Goal: Transaction & Acquisition: Purchase product/service

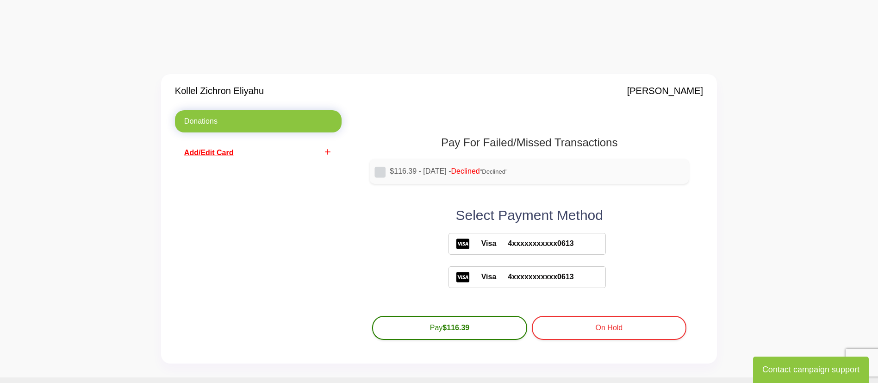
click at [224, 150] on span "Add/Edit Card" at bounding box center [209, 153] width 50 height 8
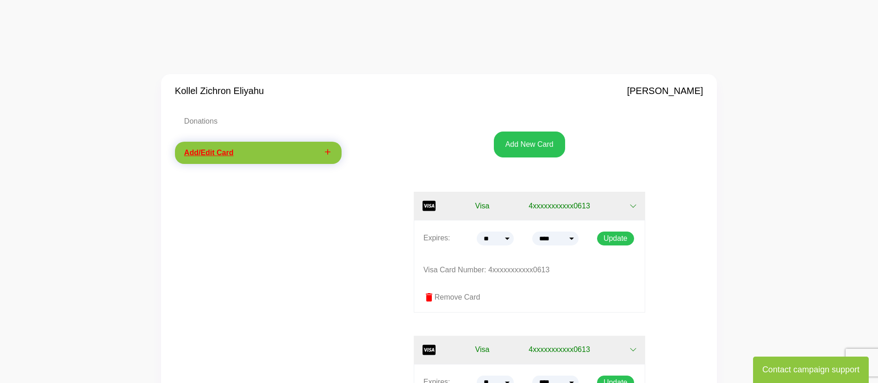
click at [450, 300] on label "delete Remove Card" at bounding box center [530, 297] width 212 height 11
click at [428, 296] on span "delete" at bounding box center [429, 297] width 11 height 11
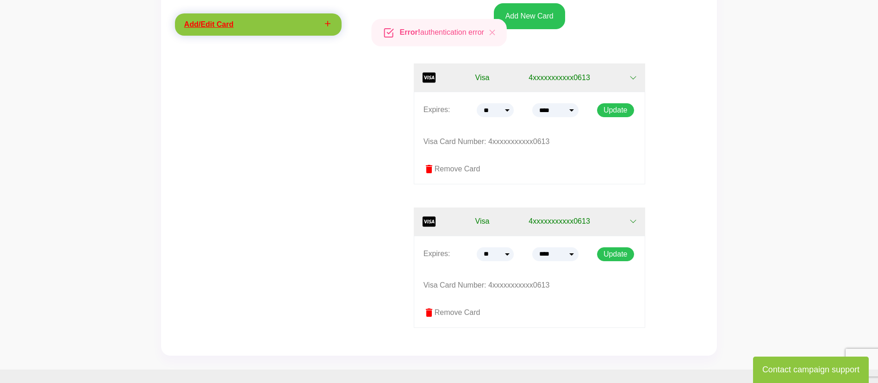
scroll to position [139, 0]
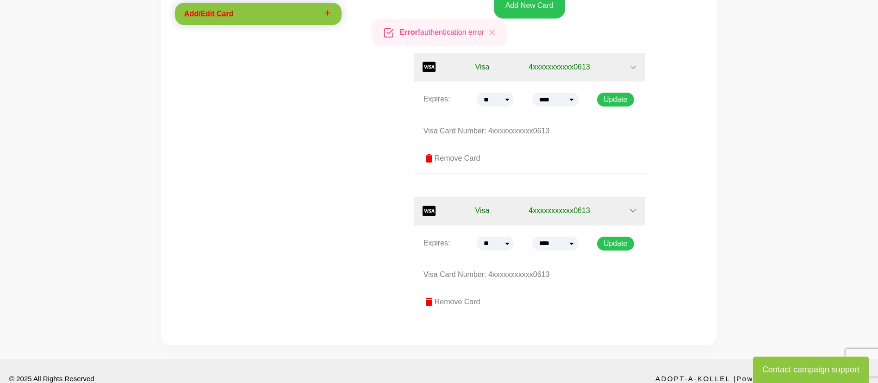
click at [429, 300] on span "delete" at bounding box center [429, 301] width 11 height 11
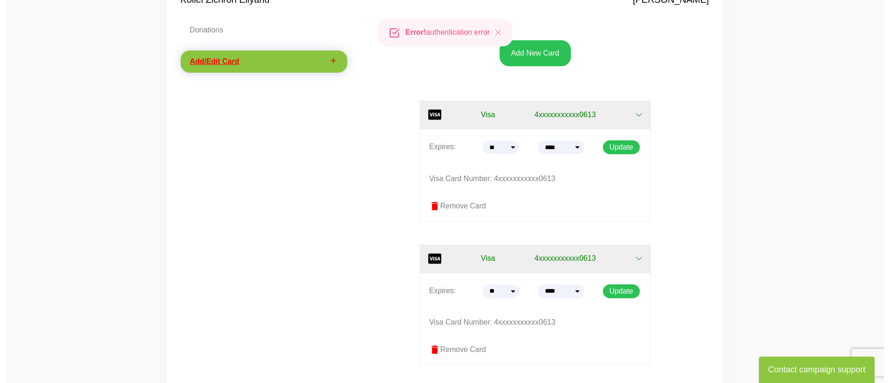
scroll to position [69, 0]
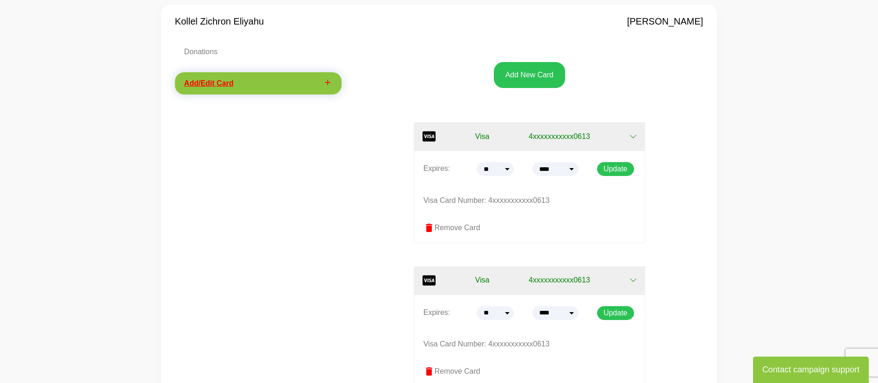
click at [469, 232] on label "delete Remove Card" at bounding box center [530, 227] width 212 height 11
click at [542, 72] on button "Add New Card" at bounding box center [529, 75] width 71 height 26
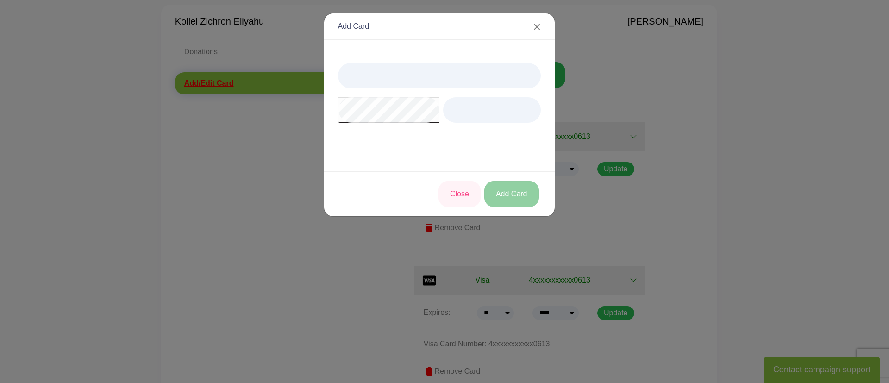
drag, startPoint x: 519, startPoint y: 209, endPoint x: 525, endPoint y: 205, distance: 7.6
click at [524, 206] on div "Close Add Card" at bounding box center [439, 193] width 231 height 45
click at [526, 200] on button "Add Card" at bounding box center [511, 194] width 55 height 26
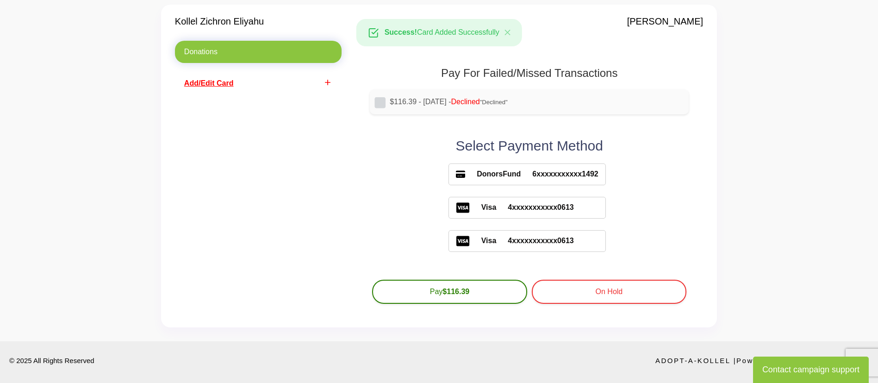
scroll to position [69, 0]
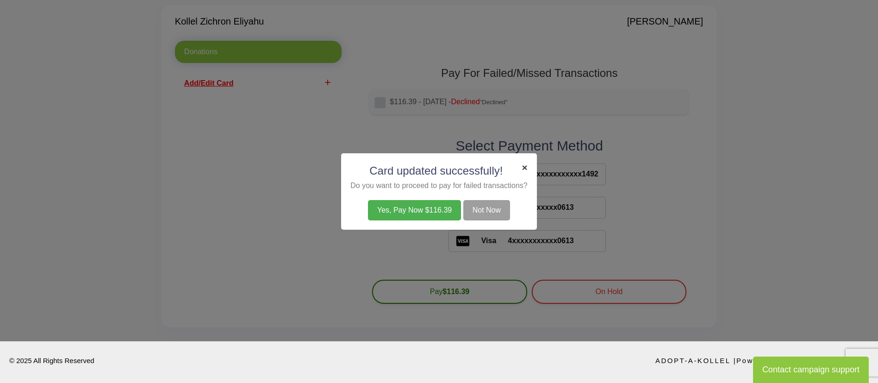
click at [523, 165] on span "×" at bounding box center [525, 167] width 6 height 11
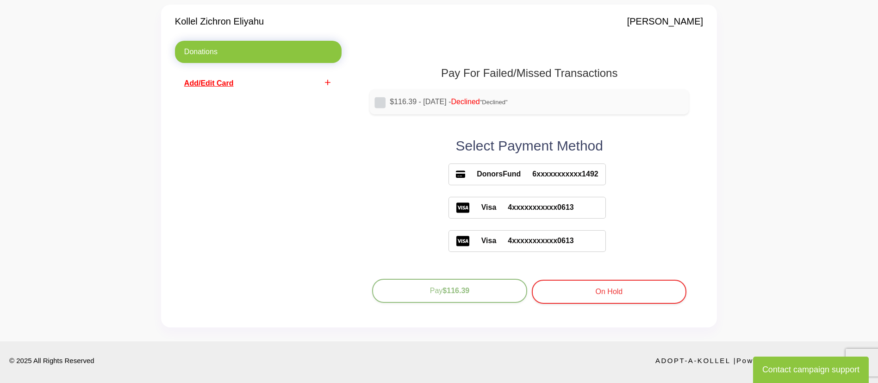
click at [471, 295] on button "Pay $116.39" at bounding box center [449, 291] width 155 height 24
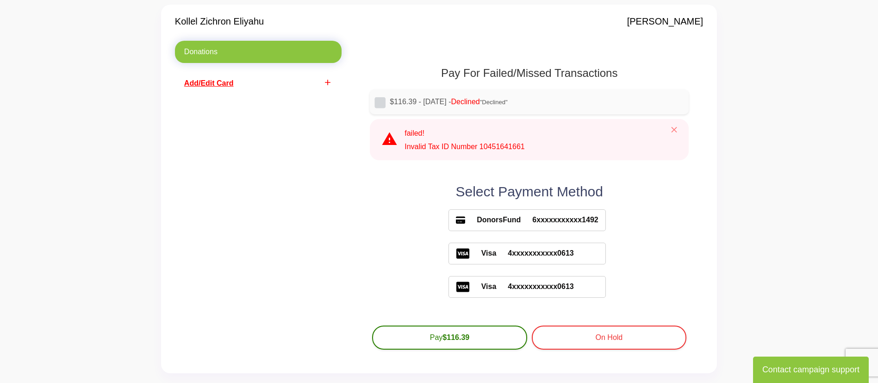
click at [559, 223] on span "6xxxxxxxxxxx1492" at bounding box center [559, 219] width 77 height 11
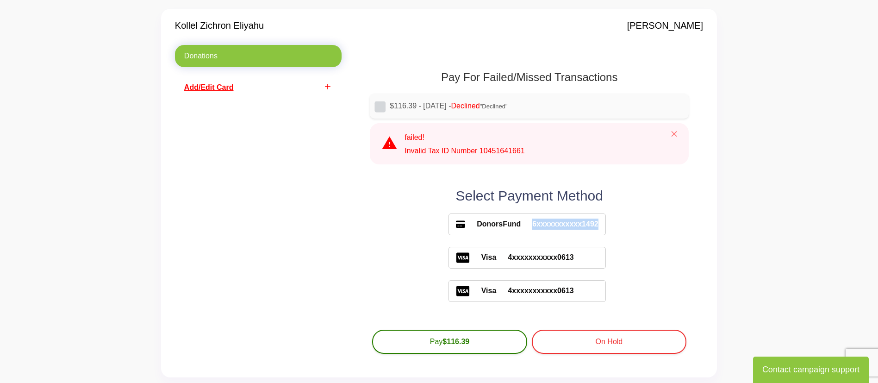
scroll to position [0, 0]
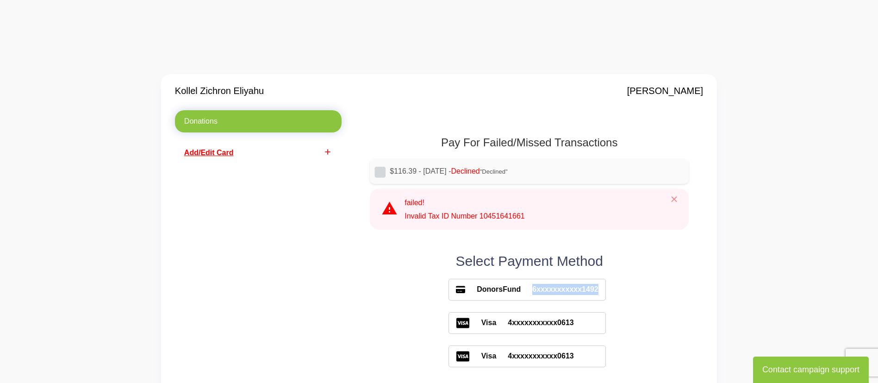
click at [257, 123] on link "Donations" at bounding box center [258, 121] width 167 height 22
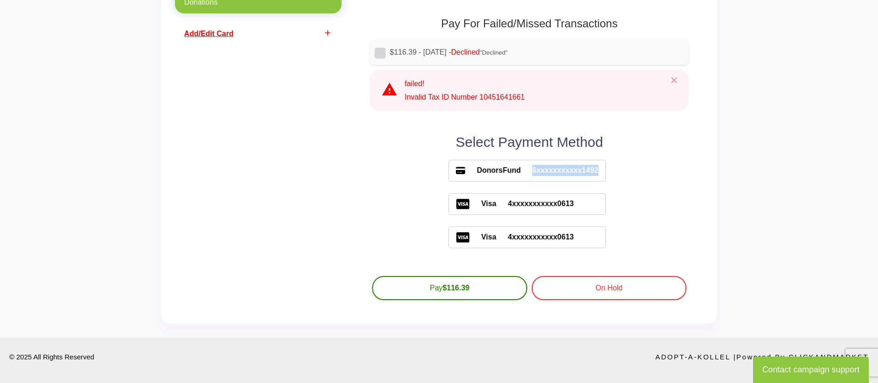
scroll to position [120, 0]
click at [545, 168] on span "6xxxxxxxxxxx1492" at bounding box center [559, 169] width 77 height 11
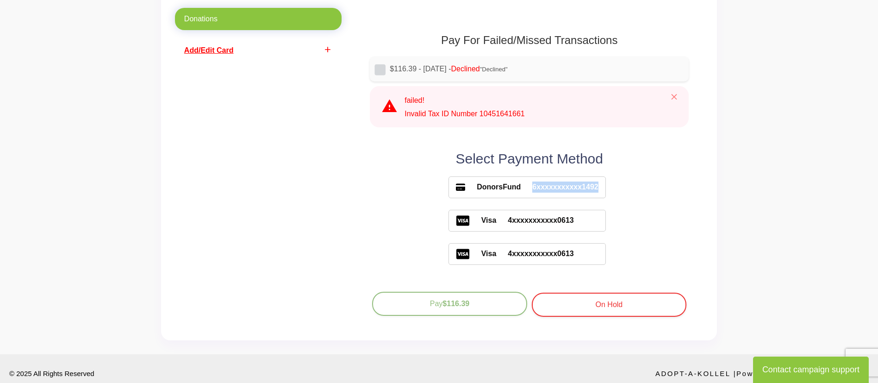
scroll to position [0, 0]
